Goal: Information Seeking & Learning: Find contact information

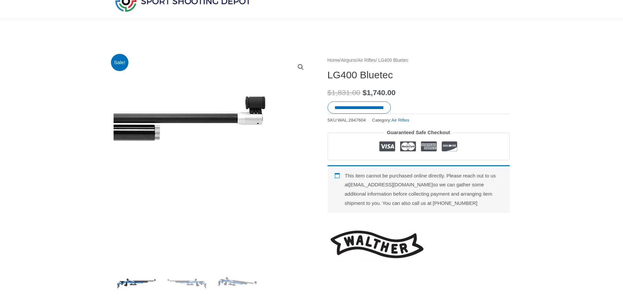
scroll to position [66, 0]
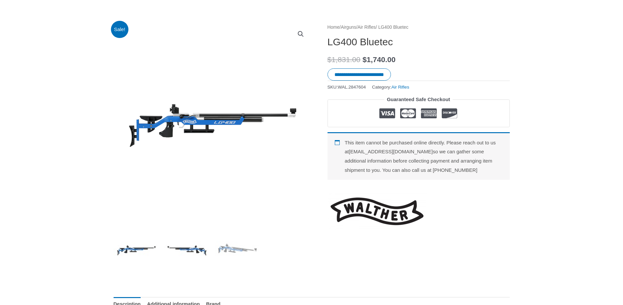
click at [197, 246] on img at bounding box center [187, 249] width 46 height 46
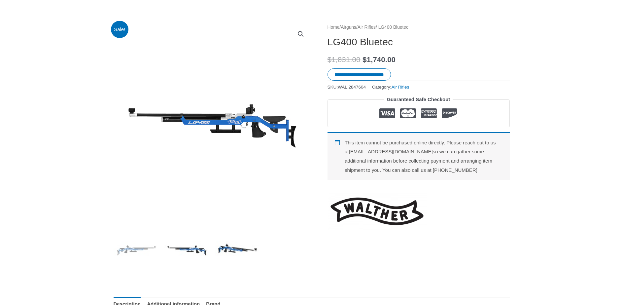
click at [242, 251] on img at bounding box center [238, 249] width 46 height 46
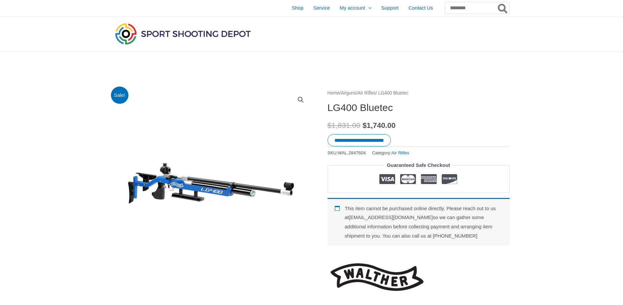
scroll to position [0, 0]
click at [292, 9] on span "Shop" at bounding box center [298, 8] width 12 height 17
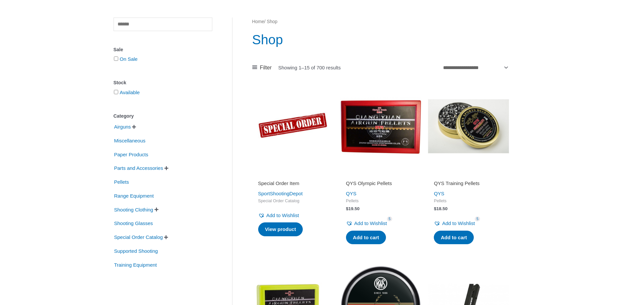
scroll to position [66, 0]
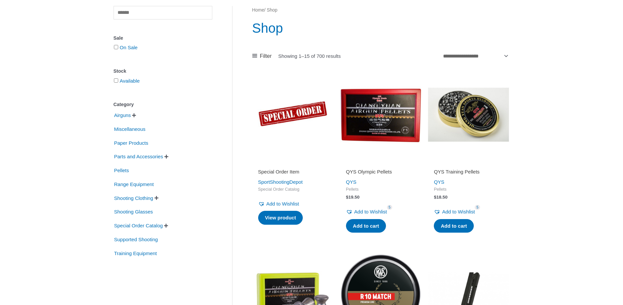
click at [136, 117] on span "" at bounding box center [134, 115] width 4 height 5
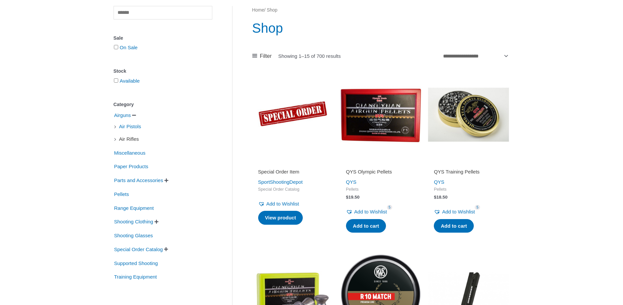
click at [127, 141] on span "Air Rifles" at bounding box center [129, 138] width 21 height 11
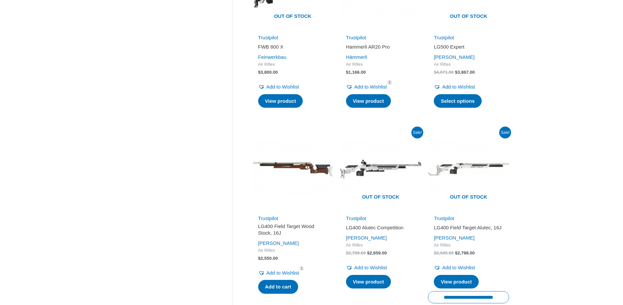
scroll to position [396, 0]
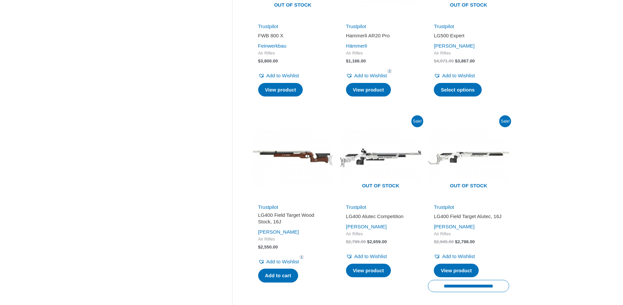
click at [306, 158] on img at bounding box center [292, 157] width 81 height 81
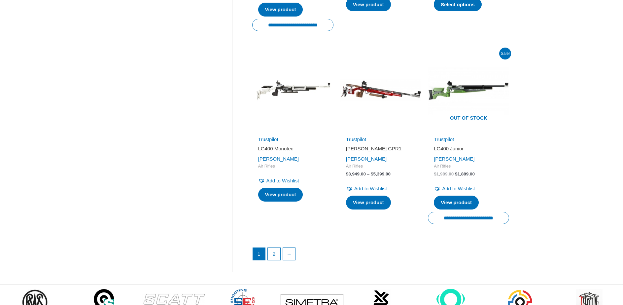
scroll to position [859, 0]
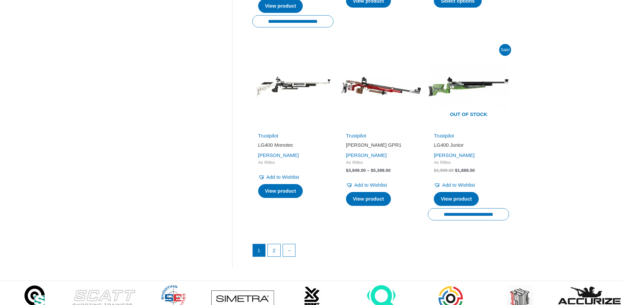
click at [292, 90] on img at bounding box center [292, 86] width 81 height 81
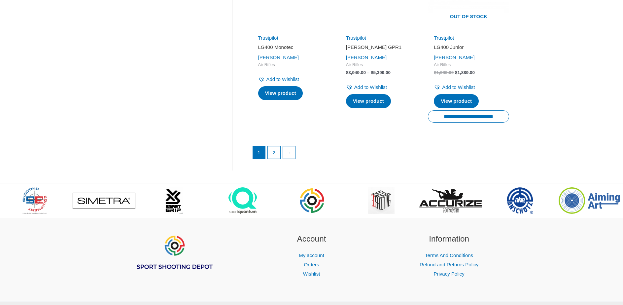
scroll to position [958, 0]
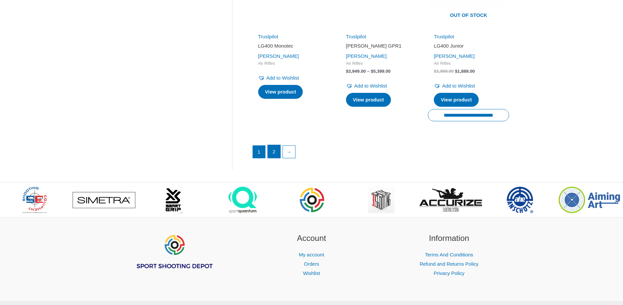
click at [274, 154] on link "2" at bounding box center [274, 151] width 13 height 13
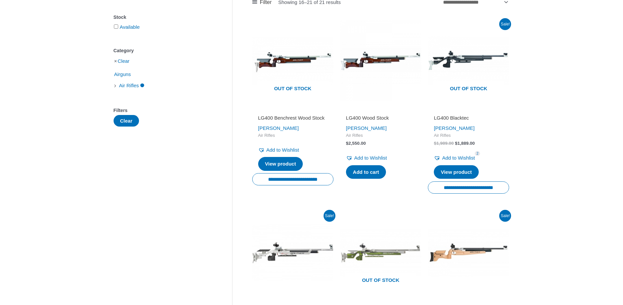
scroll to position [99, 0]
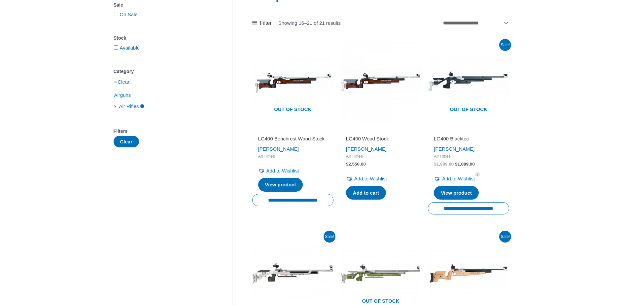
click at [369, 82] on img at bounding box center [380, 81] width 81 height 81
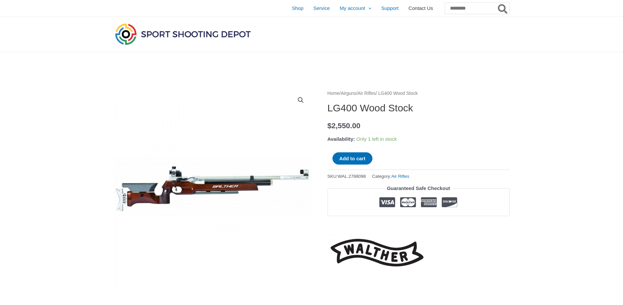
click at [409, 9] on span "Contact Us" at bounding box center [421, 8] width 24 height 17
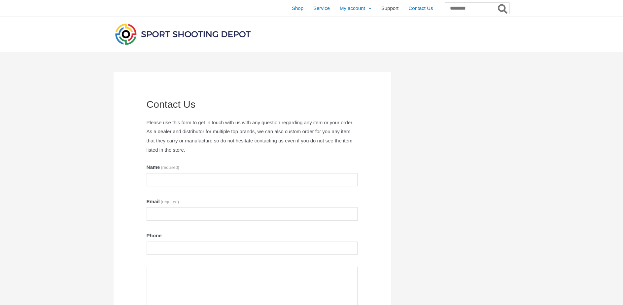
click at [381, 5] on span "Support" at bounding box center [390, 8] width 18 height 17
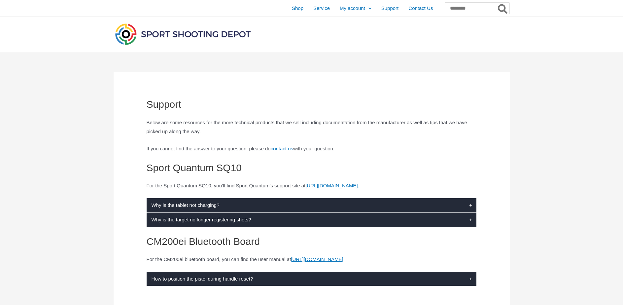
click at [381, 8] on span "Support" at bounding box center [390, 8] width 18 height 17
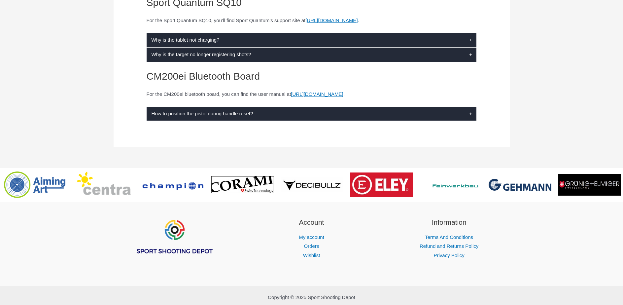
scroll to position [186, 0]
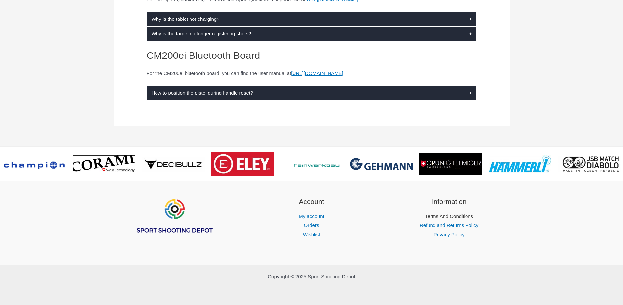
click at [461, 217] on link "Terms And Conditions" at bounding box center [449, 216] width 48 height 6
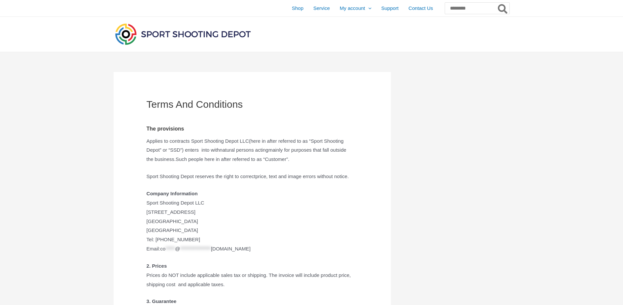
drag, startPoint x: 147, startPoint y: 231, endPoint x: 197, endPoint y: 231, distance: 49.9
click at [197, 231] on p "**********" at bounding box center [252, 221] width 211 height 64
